Goal: Find specific page/section: Find specific page/section

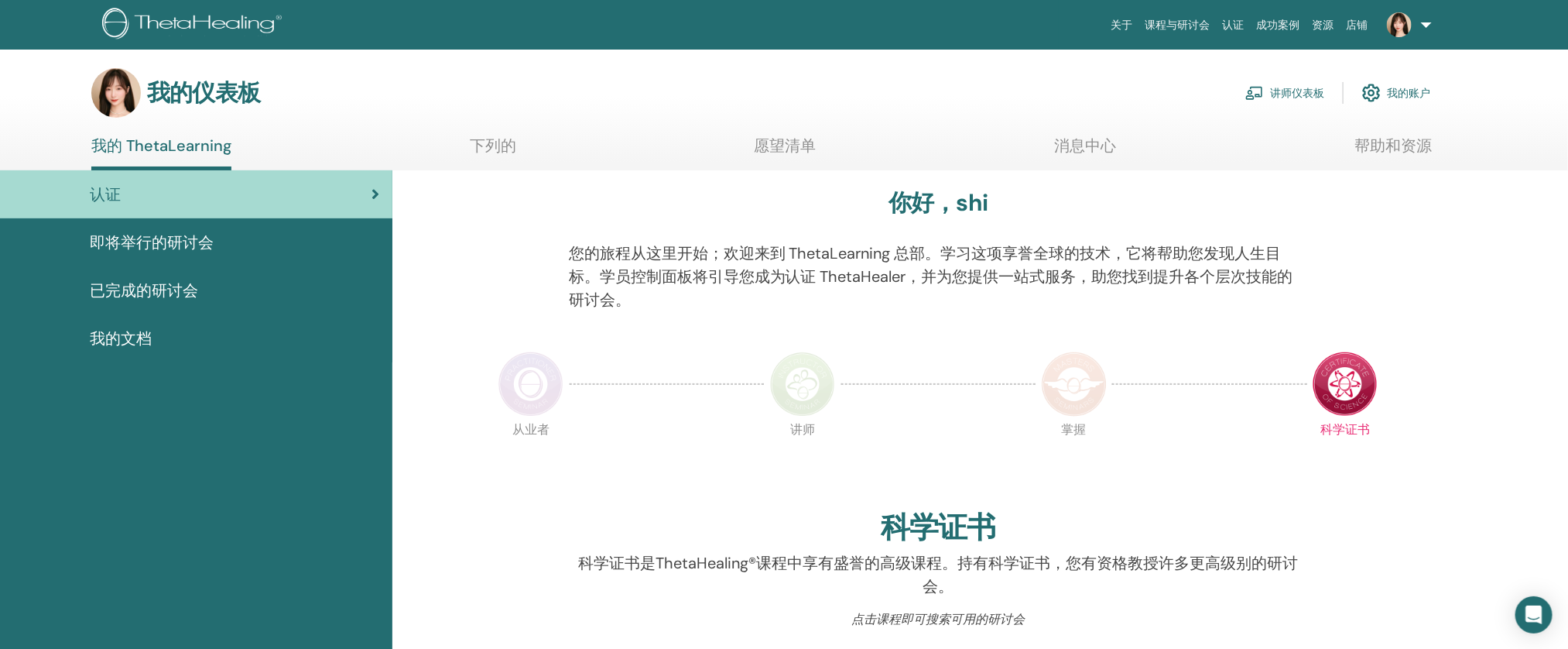
click at [518, 148] on ul "我的 ThetaLearning 下列的 愿望清单 消息中心 帮助和资源" at bounding box center [762, 153] width 1341 height 34
click at [461, 153] on ul "我的 ThetaLearning 下列的 愿望清单 消息中心 帮助和资源" at bounding box center [762, 153] width 1341 height 34
click at [465, 141] on ul "我的 ThetaLearning 下列的 愿望清单 消息中心 帮助和资源" at bounding box center [762, 153] width 1341 height 34
click at [489, 143] on font "下列的" at bounding box center [493, 145] width 47 height 20
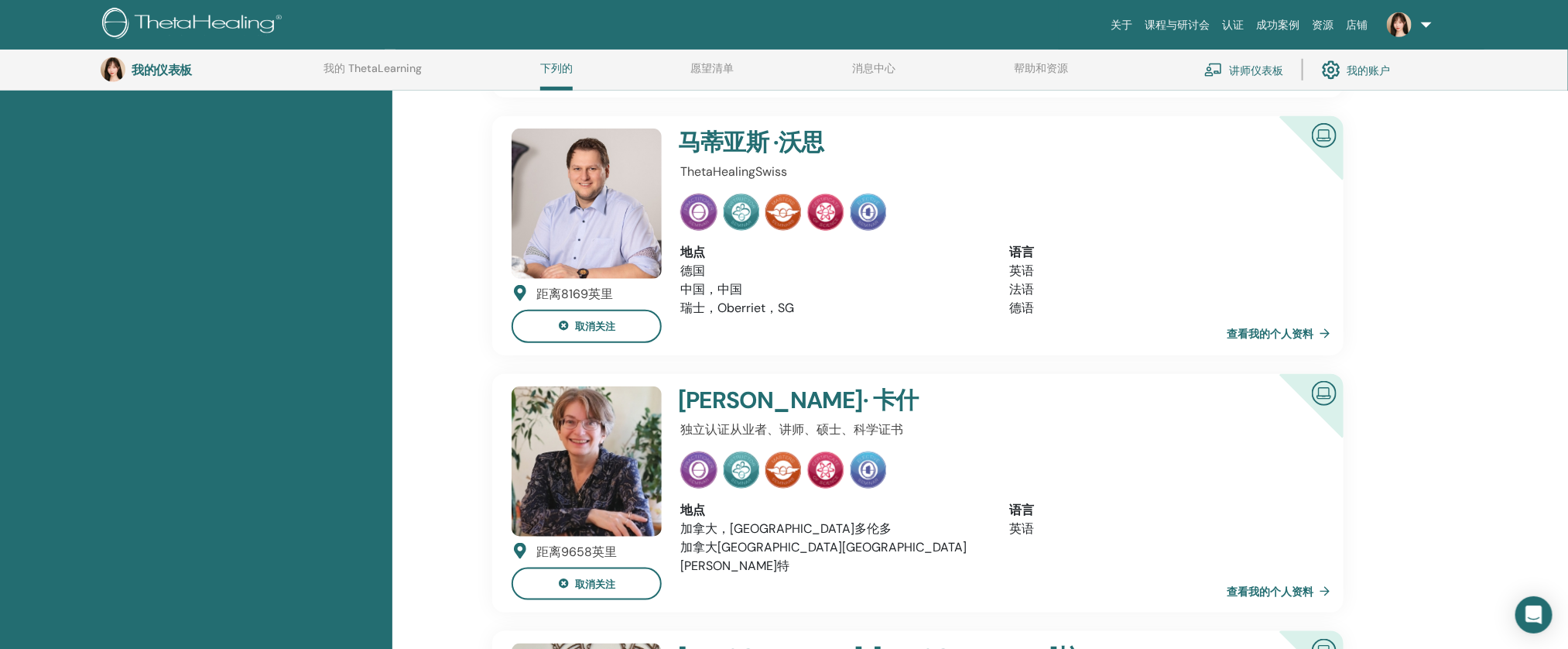
scroll to position [820, 0]
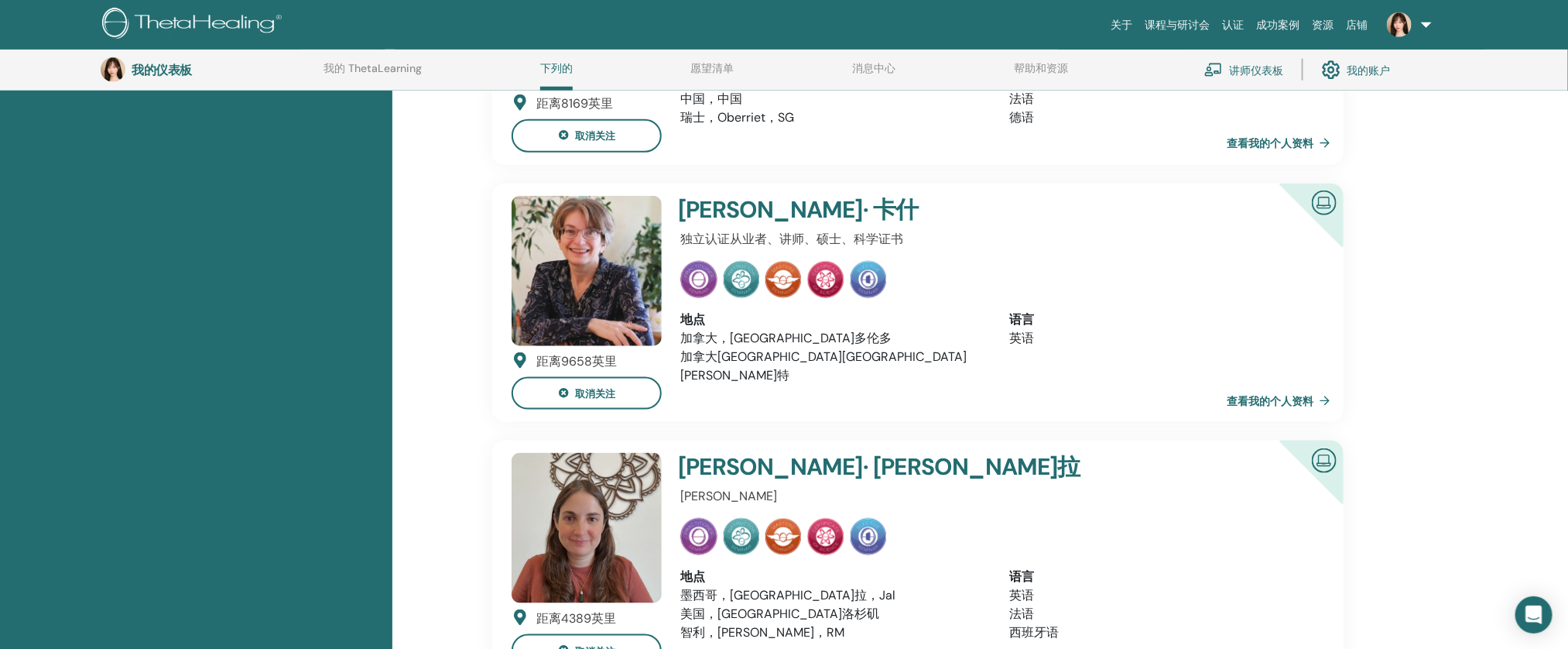
click at [1262, 139] on font "查看我的个人资料" at bounding box center [1270, 144] width 86 height 14
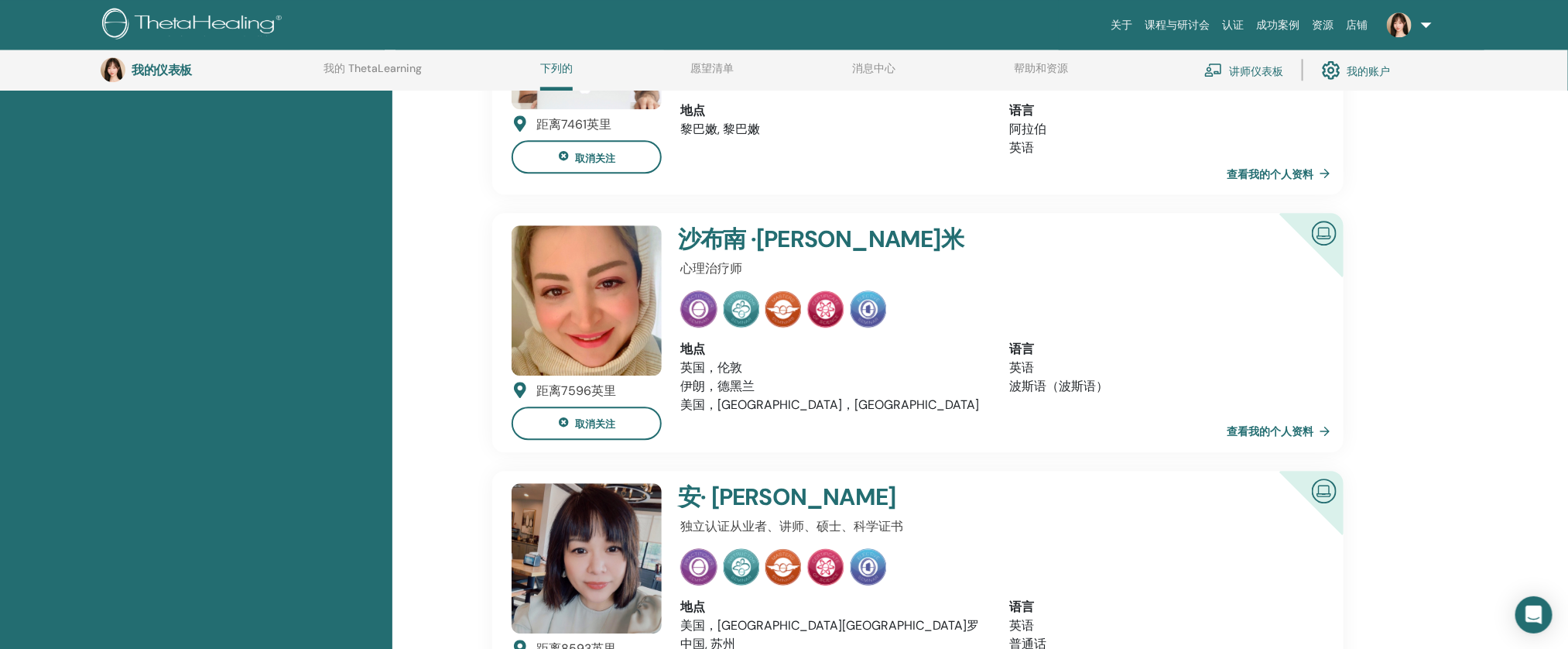
scroll to position [2323, 0]
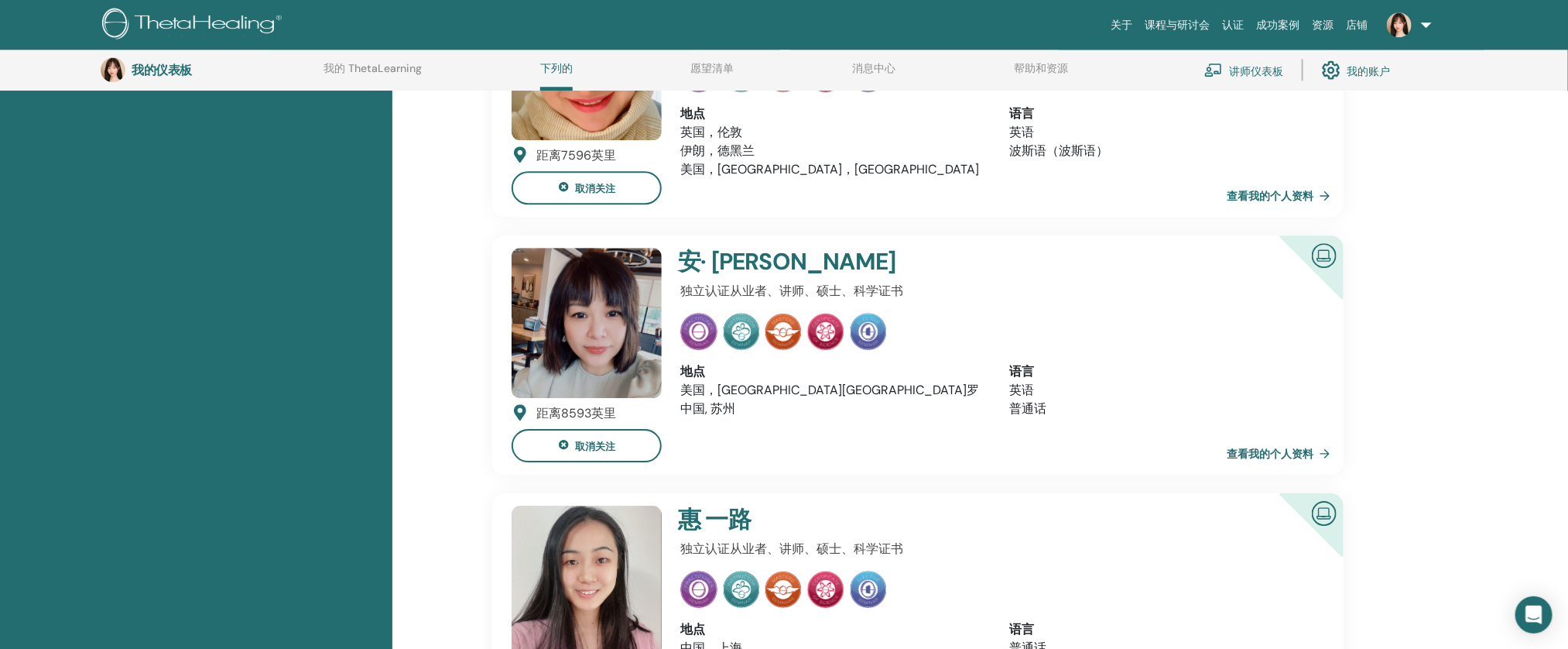
click at [1270, 447] on link "查看我的个人资料" at bounding box center [1282, 453] width 110 height 31
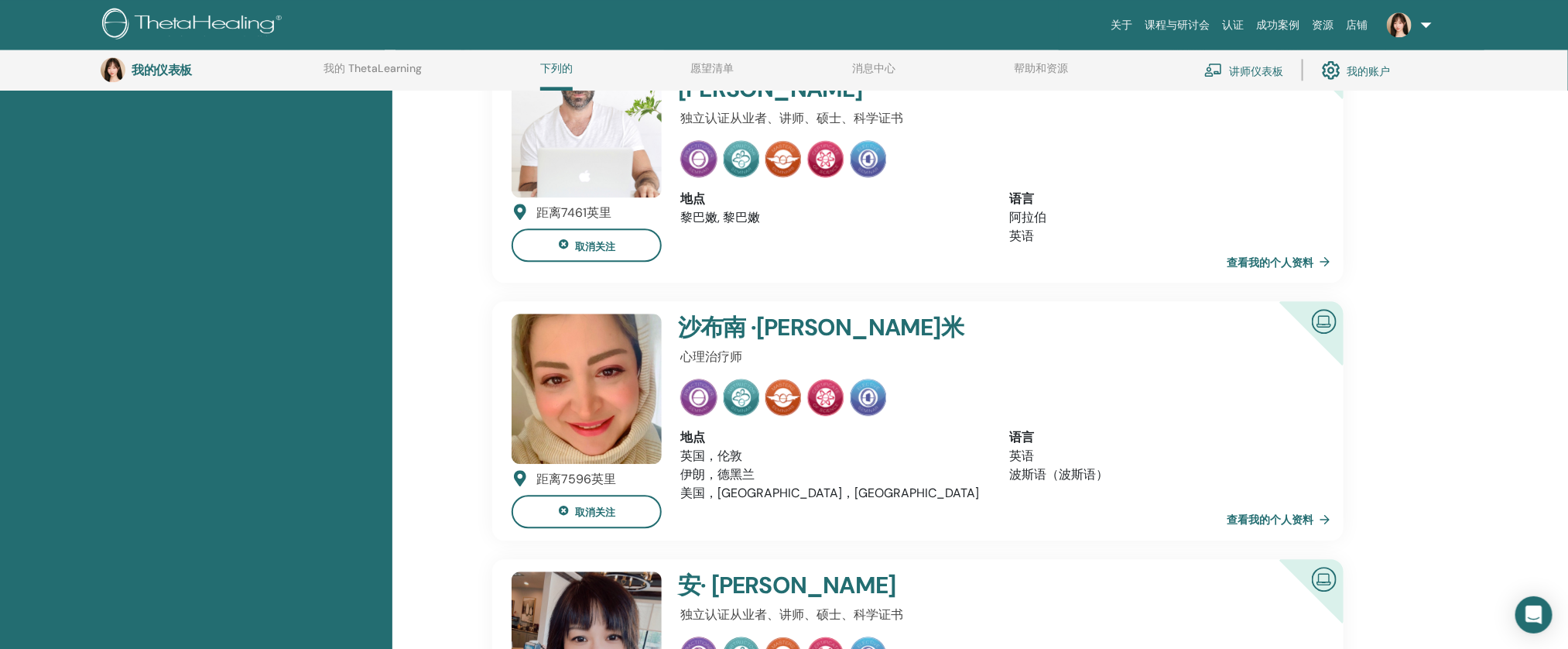
scroll to position [1950, 0]
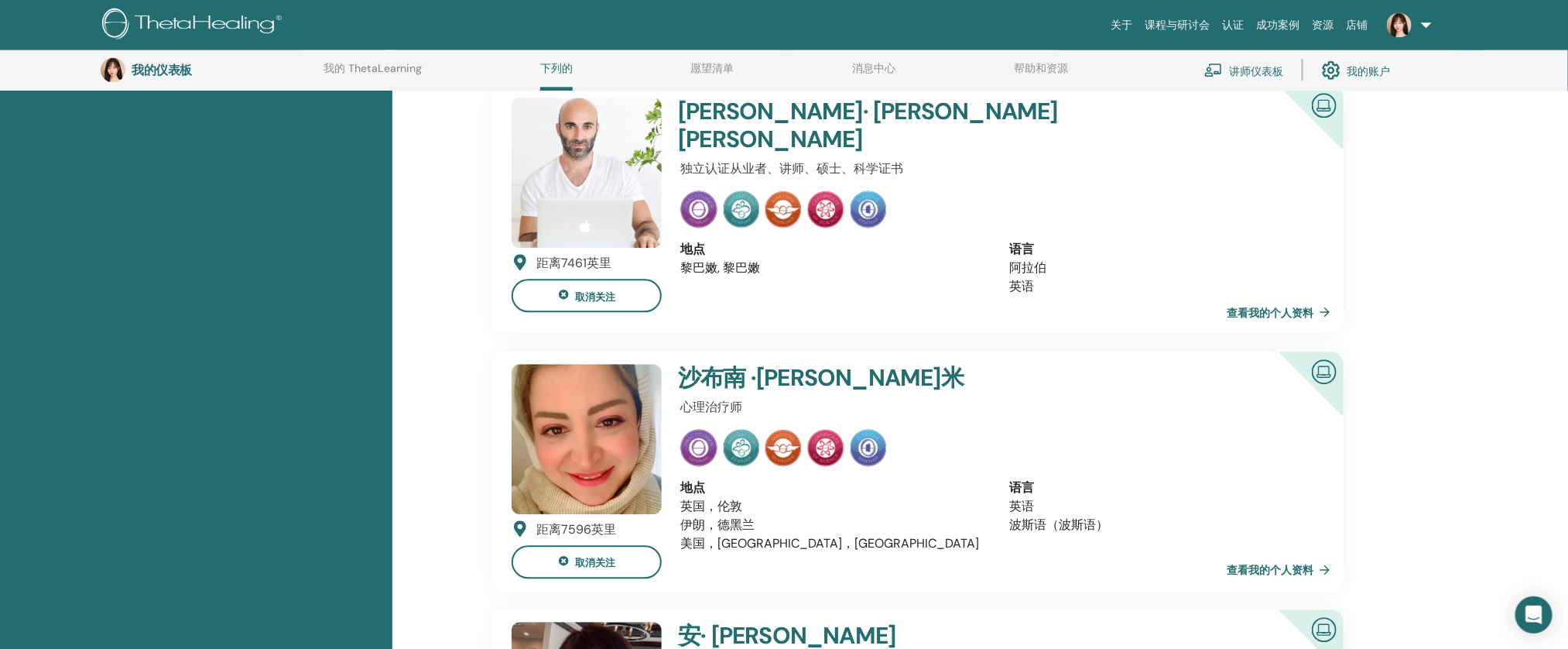
click at [1294, 296] on link "查看我的个人资料" at bounding box center [1282, 312] width 110 height 31
